Goal: Task Accomplishment & Management: Manage account settings

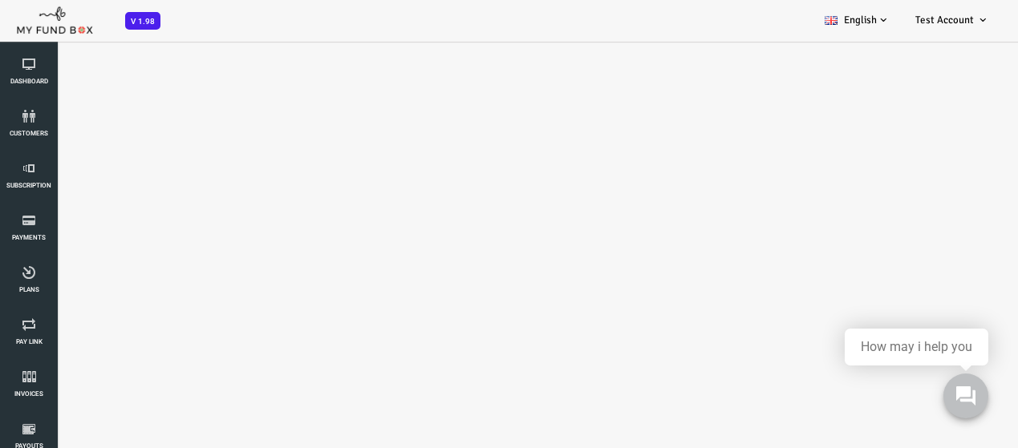
select select "100"
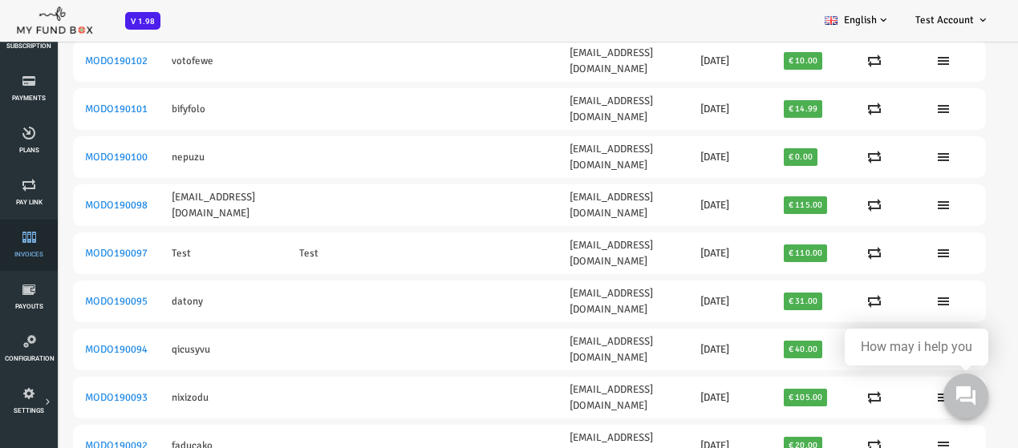
scroll to position [160, 0]
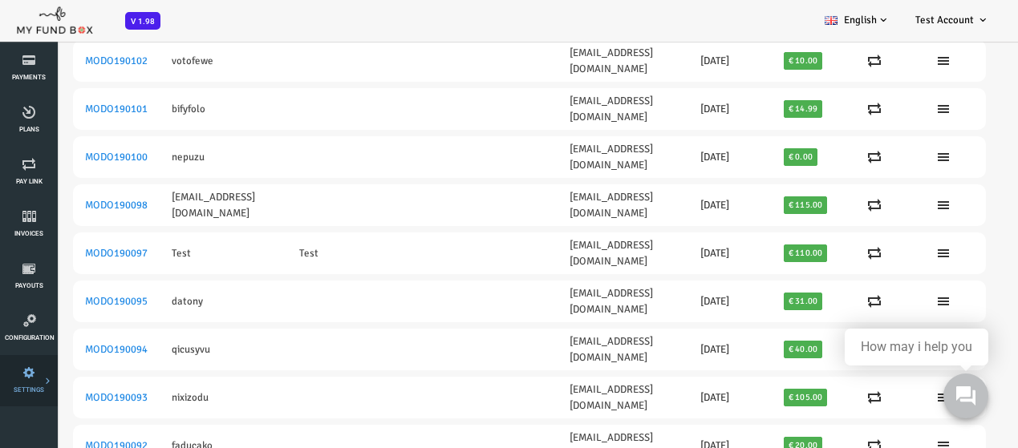
click at [0, 0] on span "SETTINGS" at bounding box center [0, 0] width 0 height 0
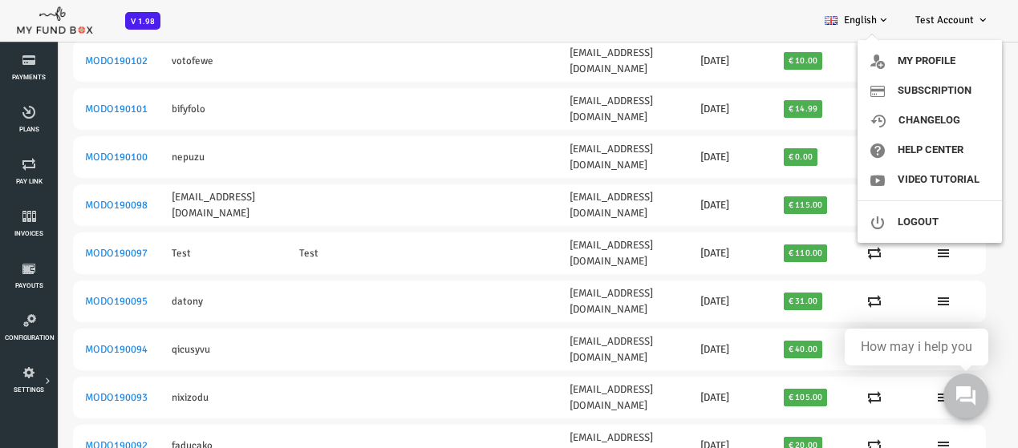
click at [921, 18] on span "Test Account" at bounding box center [944, 20] width 59 height 13
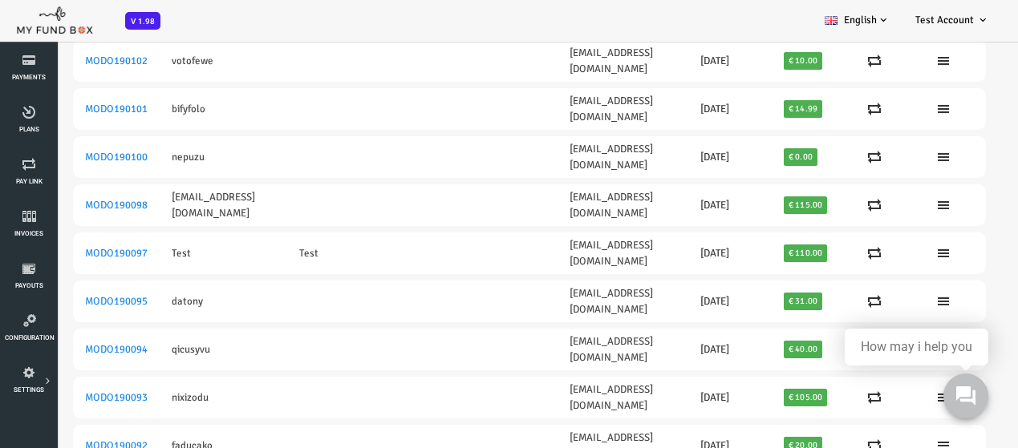
click at [921, 18] on span "Test Account" at bounding box center [944, 20] width 59 height 13
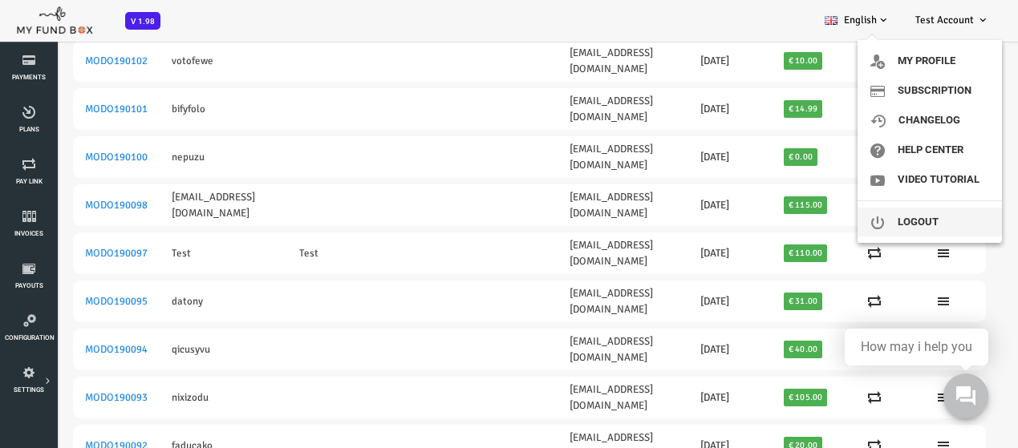
click at [926, 210] on link "Logout" at bounding box center [929, 222] width 144 height 29
click at [929, 225] on link "Logout" at bounding box center [929, 222] width 144 height 29
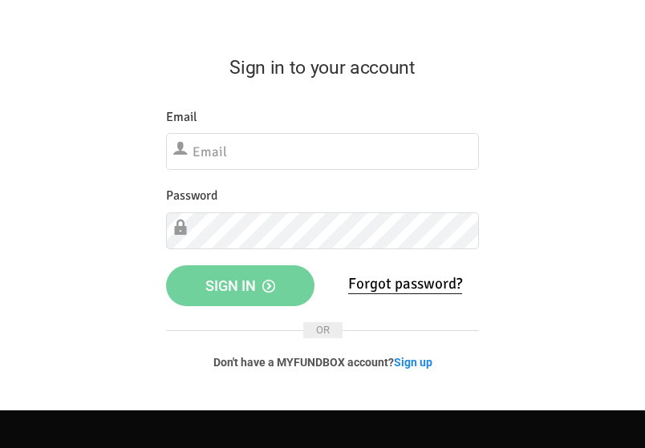
click at [273, 164] on input "text" at bounding box center [322, 151] width 313 height 37
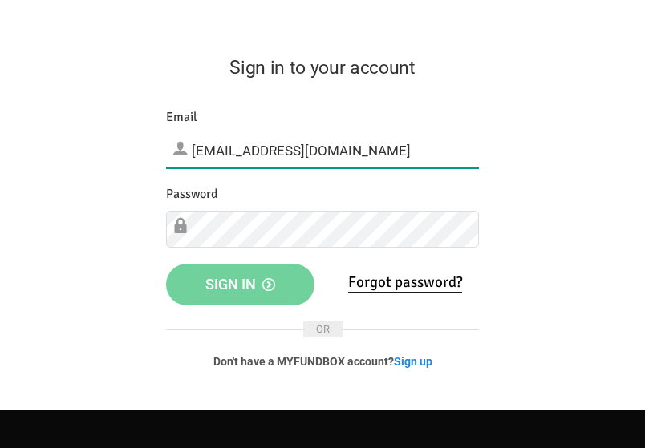
type input "[EMAIL_ADDRESS][DOMAIN_NAME]"
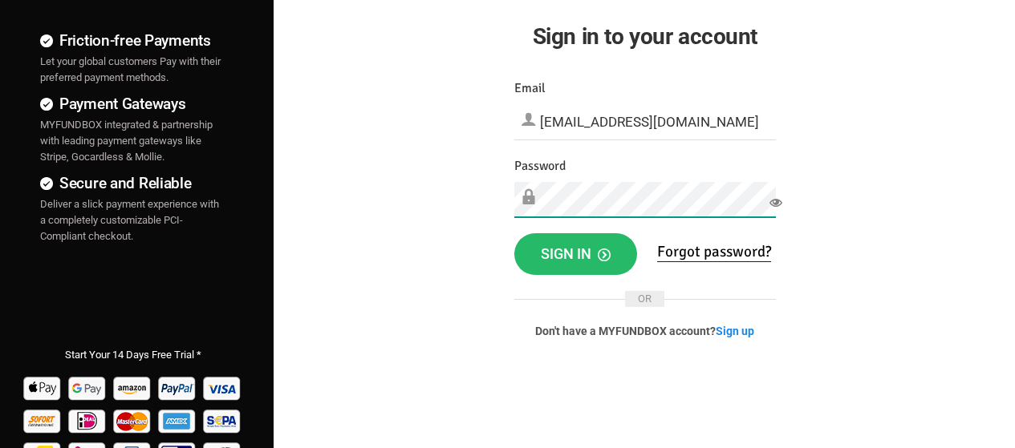
scroll to position [160, 0]
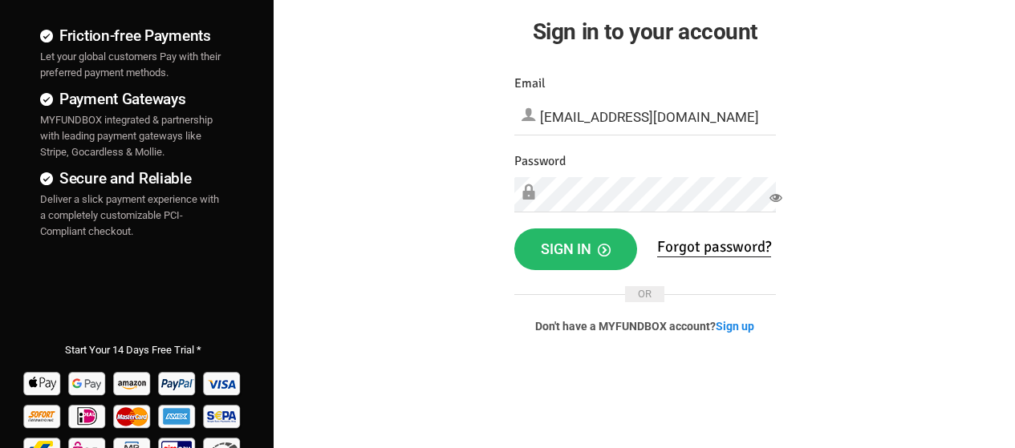
click at [653, 176] on div "Password Please Fill out this field" at bounding box center [644, 183] width 261 height 62
click at [558, 245] on span "Sign in" at bounding box center [576, 249] width 70 height 17
click at [776, 200] on icon at bounding box center [775, 198] width 13 height 13
click at [780, 195] on icon at bounding box center [775, 198] width 13 height 13
click at [586, 248] on span "Sign in" at bounding box center [576, 249] width 70 height 17
